Goal: Task Accomplishment & Management: Manage account settings

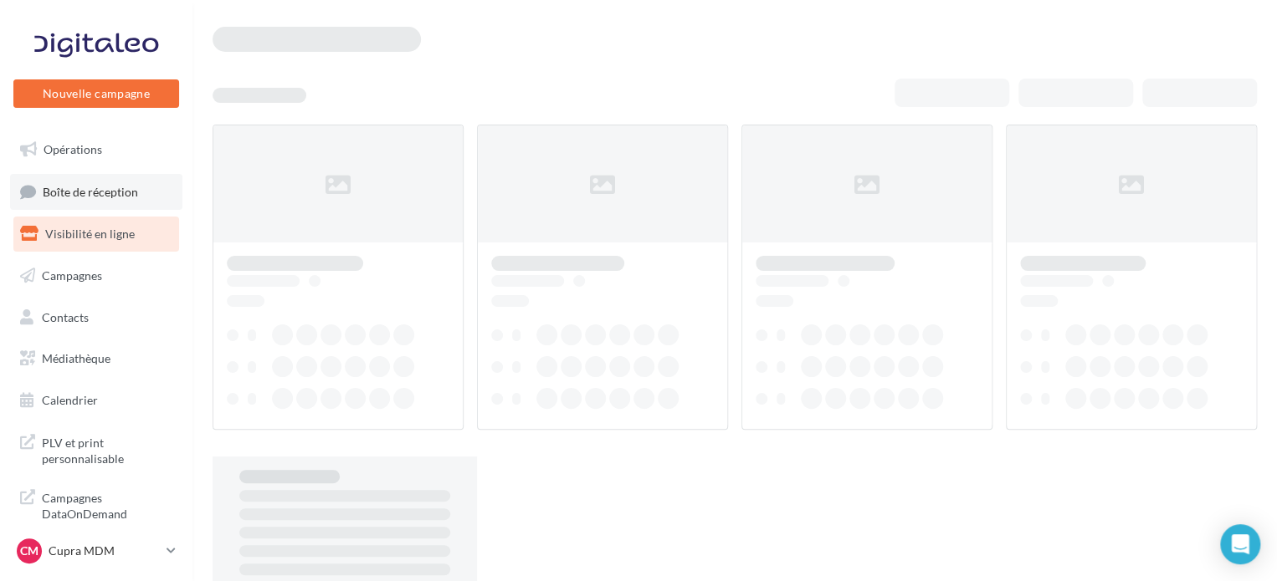
click at [100, 197] on span "Boîte de réception" at bounding box center [90, 191] width 95 height 14
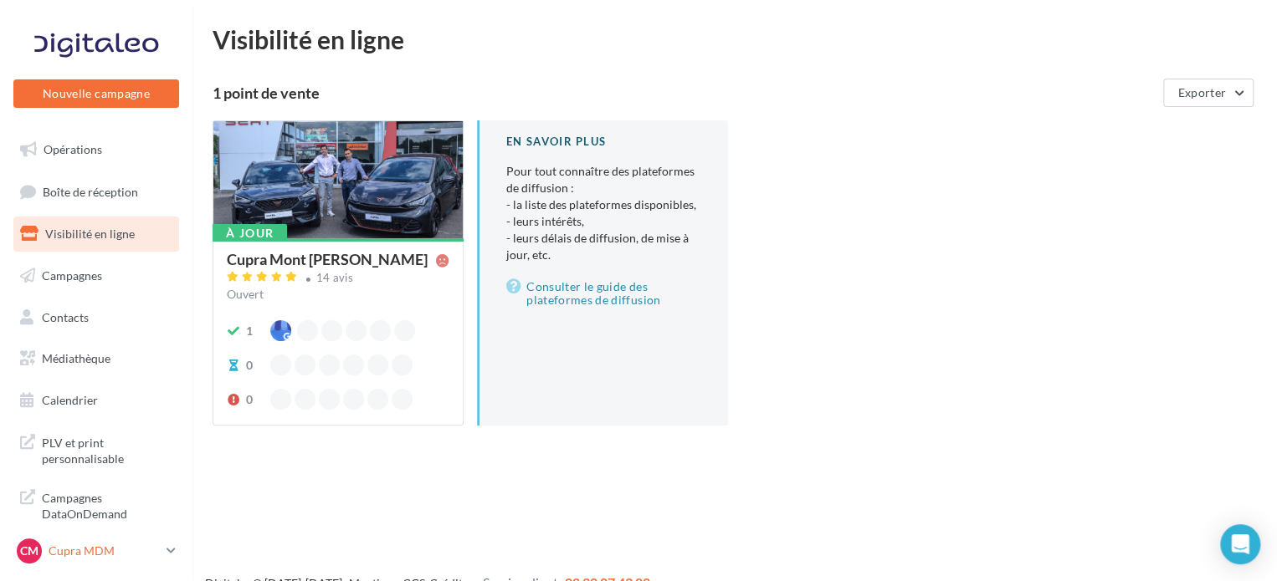
click at [145, 556] on p "Cupra MDM" at bounding box center [104, 551] width 111 height 17
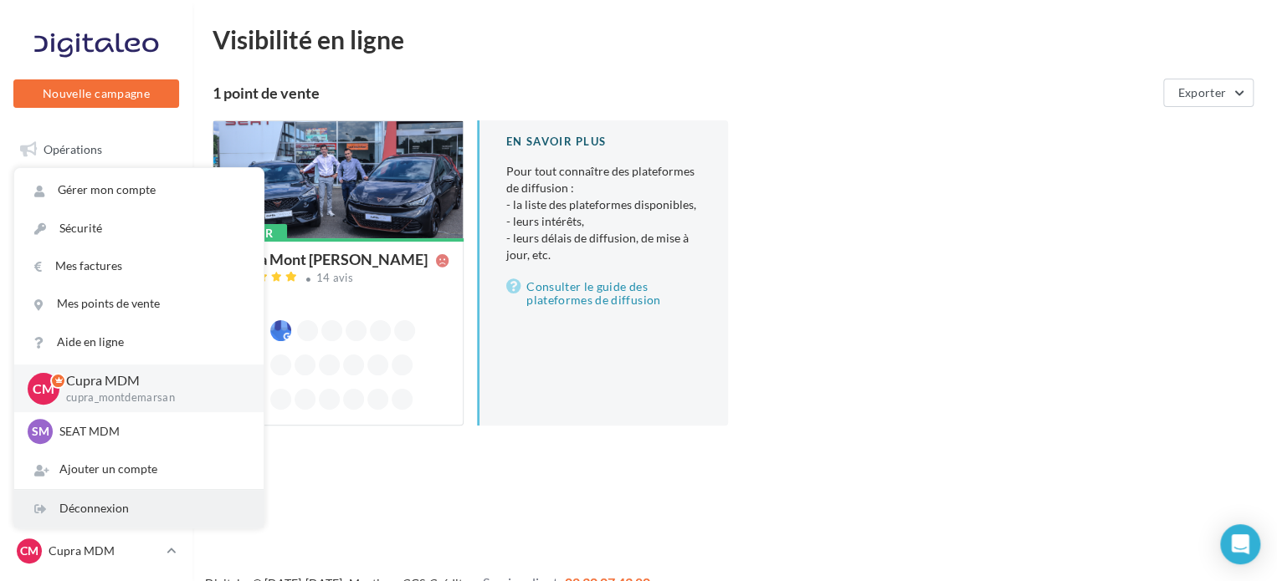
click at [97, 509] on div "Déconnexion" at bounding box center [138, 509] width 249 height 38
